Goal: Task Accomplishment & Management: Manage account settings

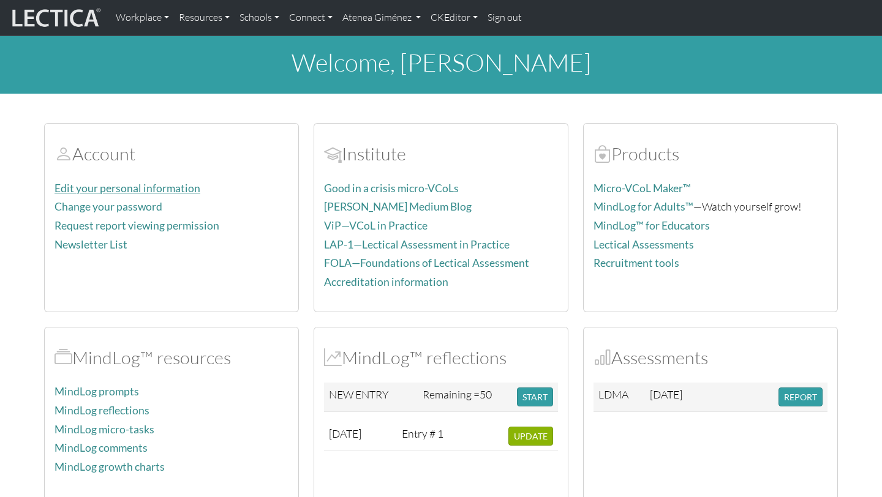
scroll to position [4, 0]
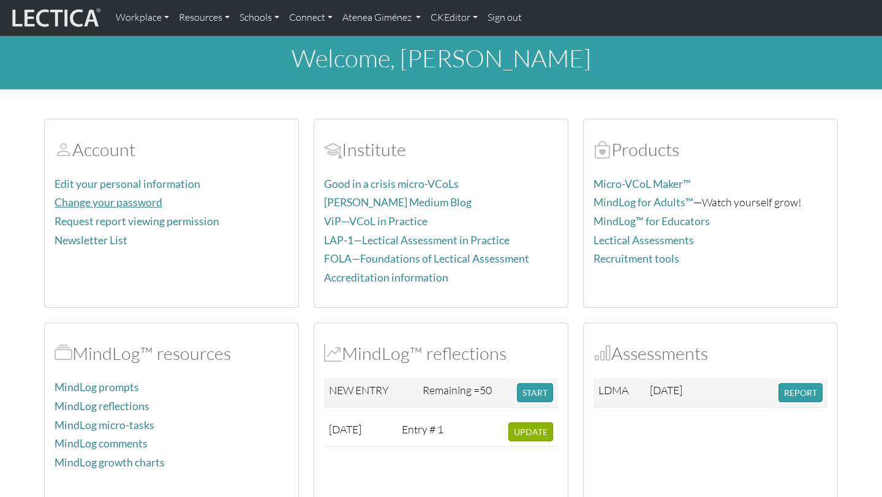
click at [94, 197] on link "Change your password" at bounding box center [109, 202] width 108 height 13
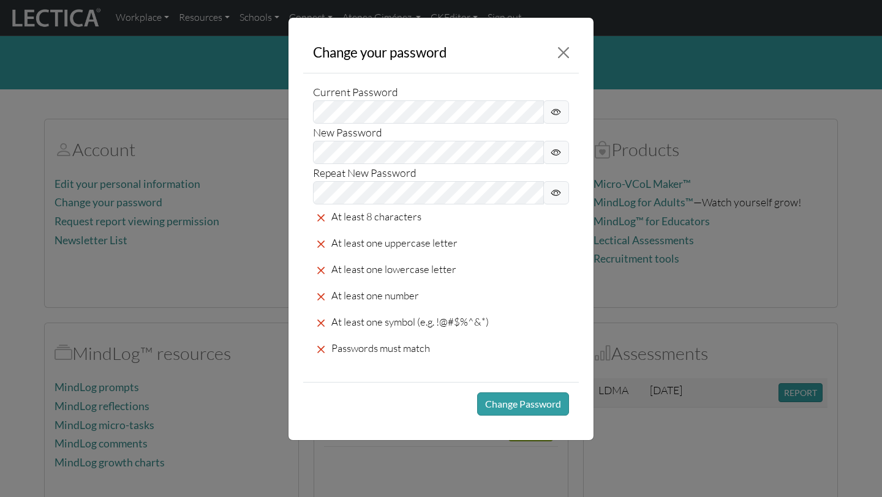
click at [549, 112] on span at bounding box center [556, 111] width 26 height 23
click at [567, 156] on span at bounding box center [556, 152] width 26 height 23
click at [554, 187] on icon at bounding box center [556, 193] width 10 height 15
click at [546, 409] on button "Change Password" at bounding box center [523, 404] width 92 height 23
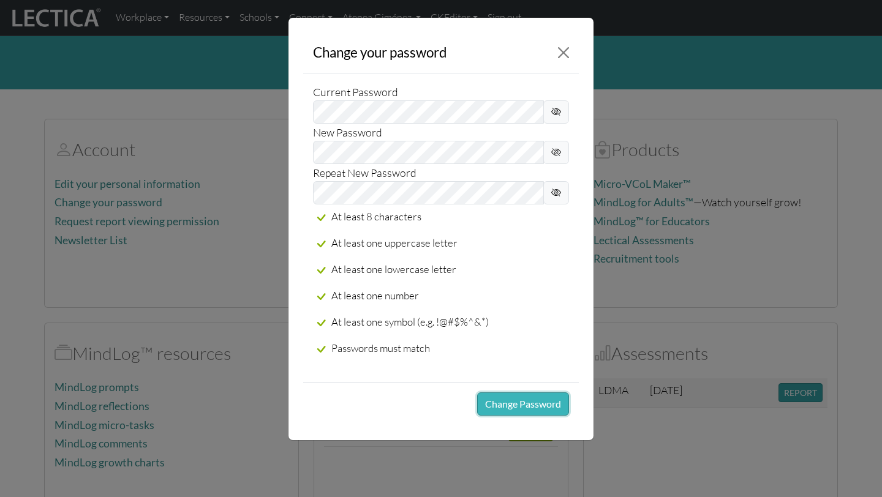
click at [546, 409] on button "Change Password" at bounding box center [523, 404] width 92 height 23
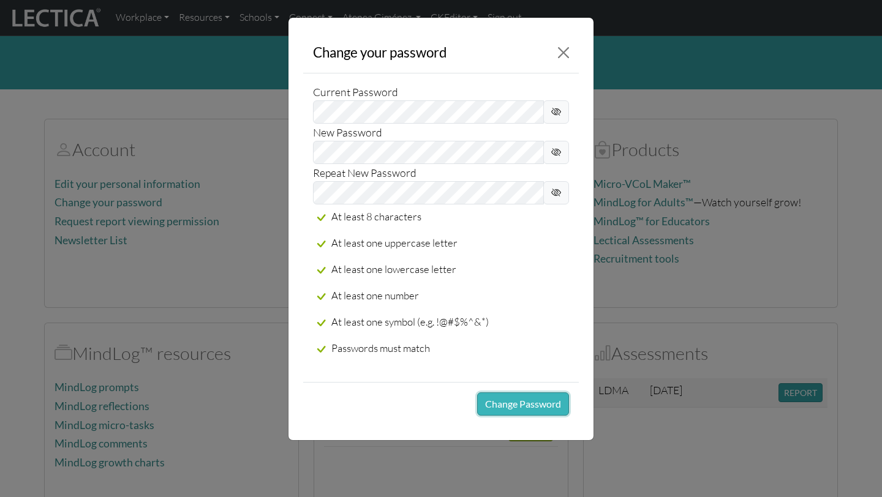
click at [546, 409] on button "Change Password" at bounding box center [523, 404] width 92 height 23
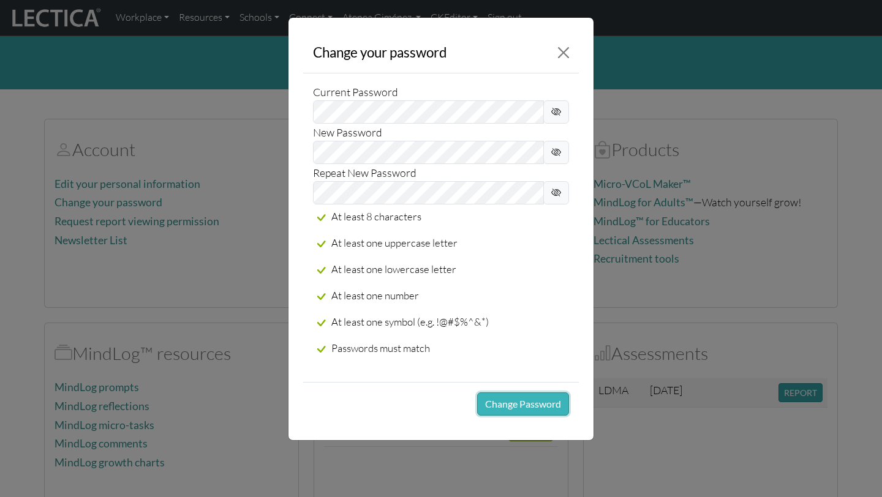
click at [546, 409] on button "Change Password" at bounding box center [523, 404] width 92 height 23
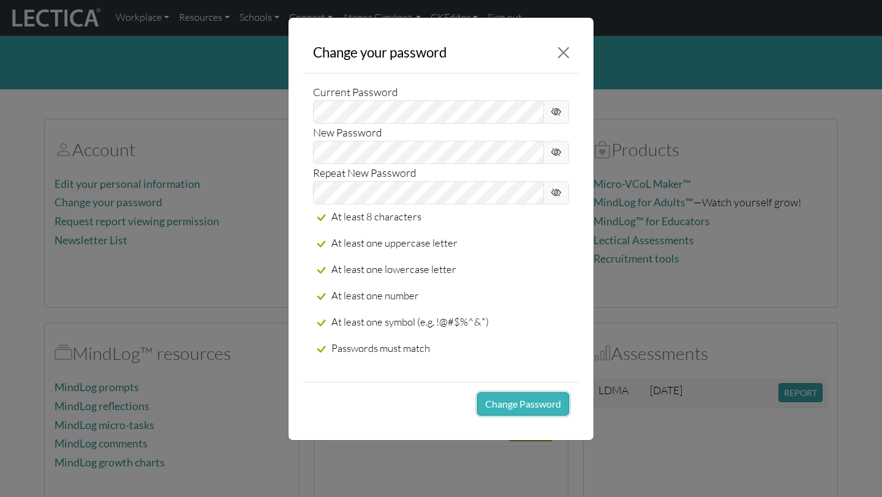
click at [546, 409] on button "Change Password" at bounding box center [523, 404] width 92 height 23
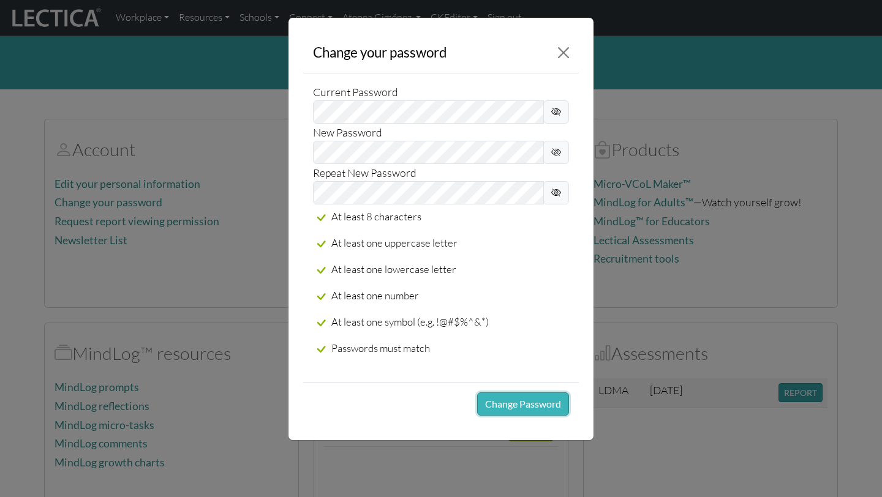
click at [546, 409] on button "Change Password" at bounding box center [523, 404] width 92 height 23
click at [563, 52] on button "Close" at bounding box center [563, 52] width 21 height 21
